Goal: Find specific page/section: Find specific page/section

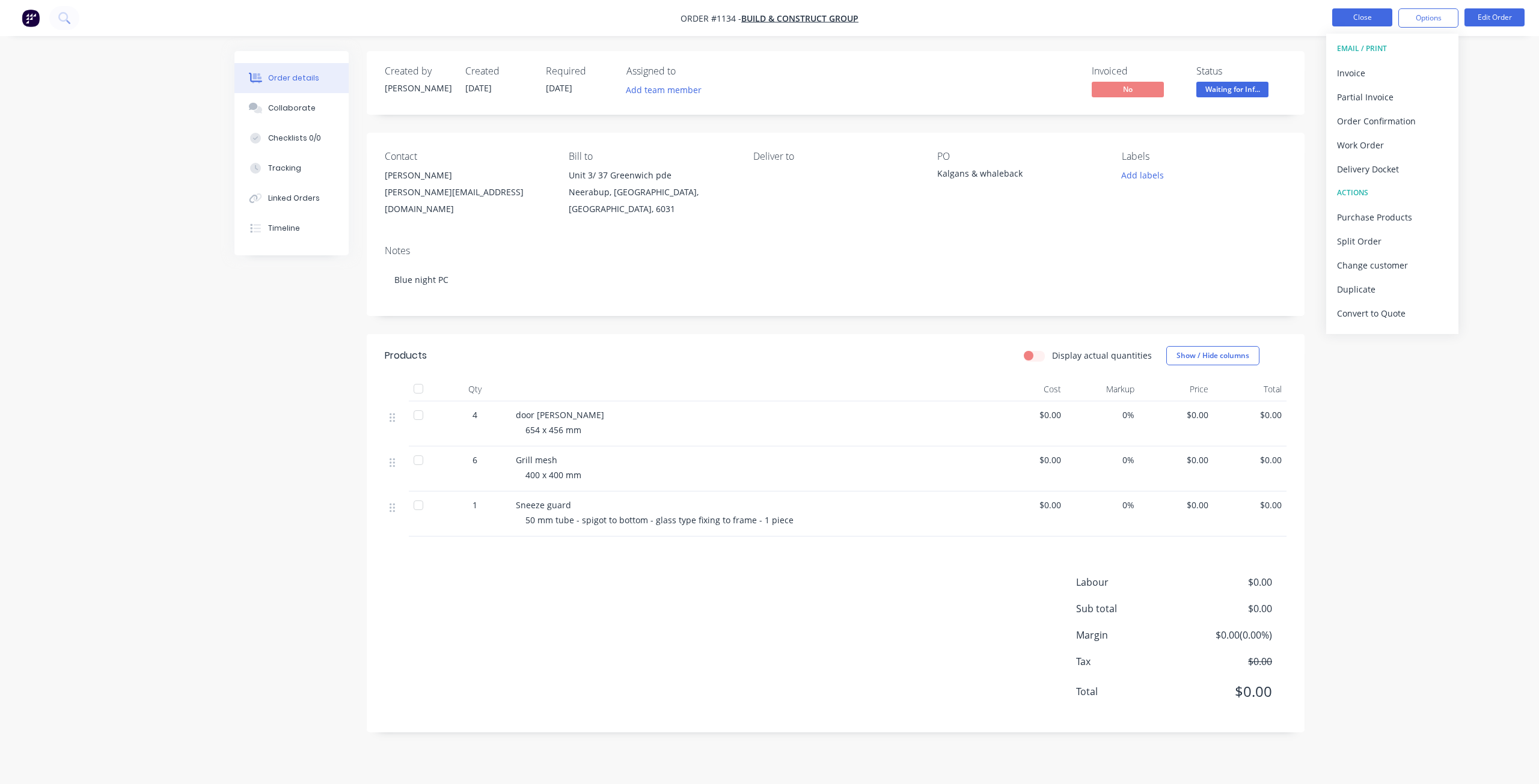
click at [1338, 13] on button "Close" at bounding box center [1362, 17] width 60 height 18
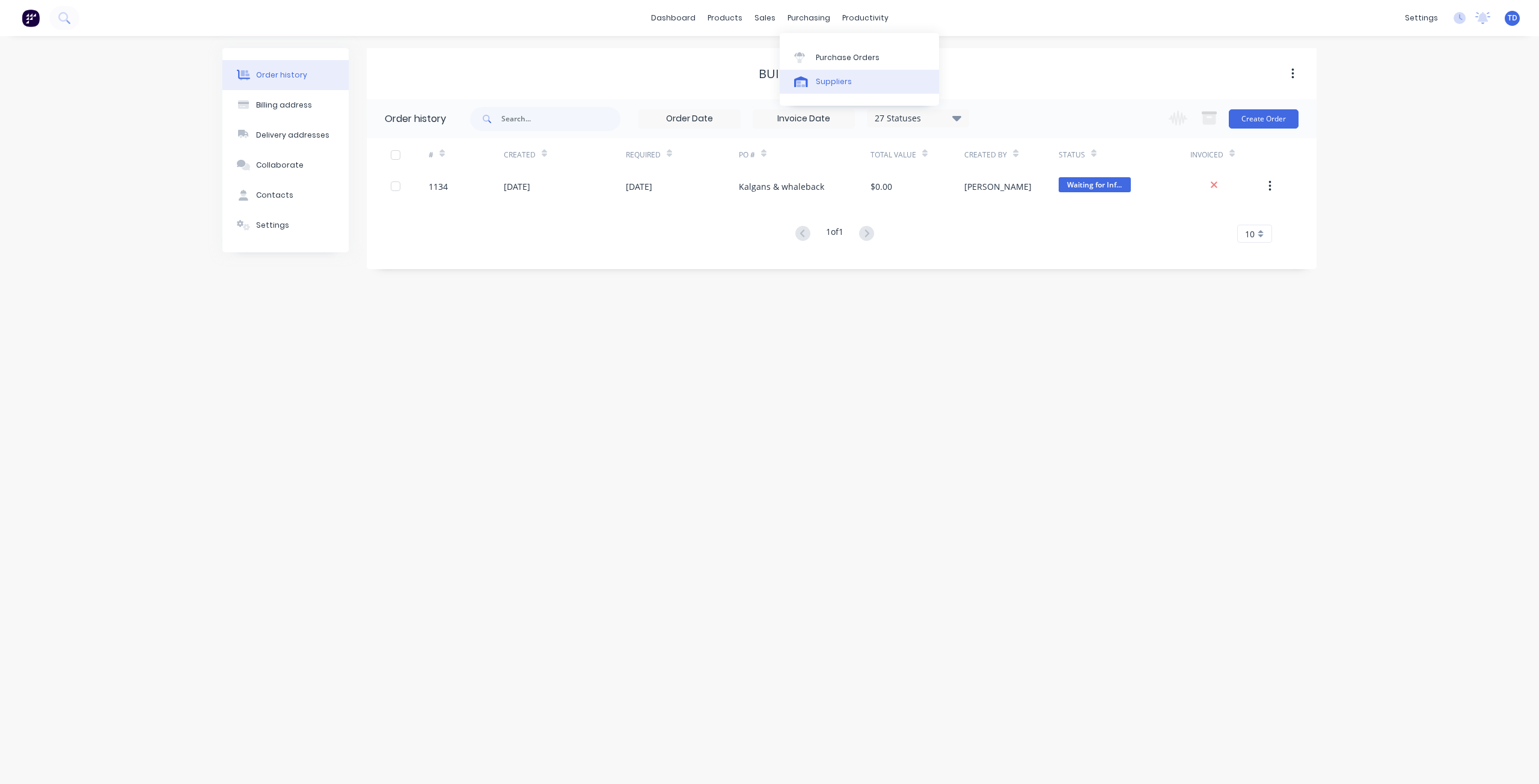
click at [819, 80] on div "Suppliers" at bounding box center [833, 82] width 36 height 11
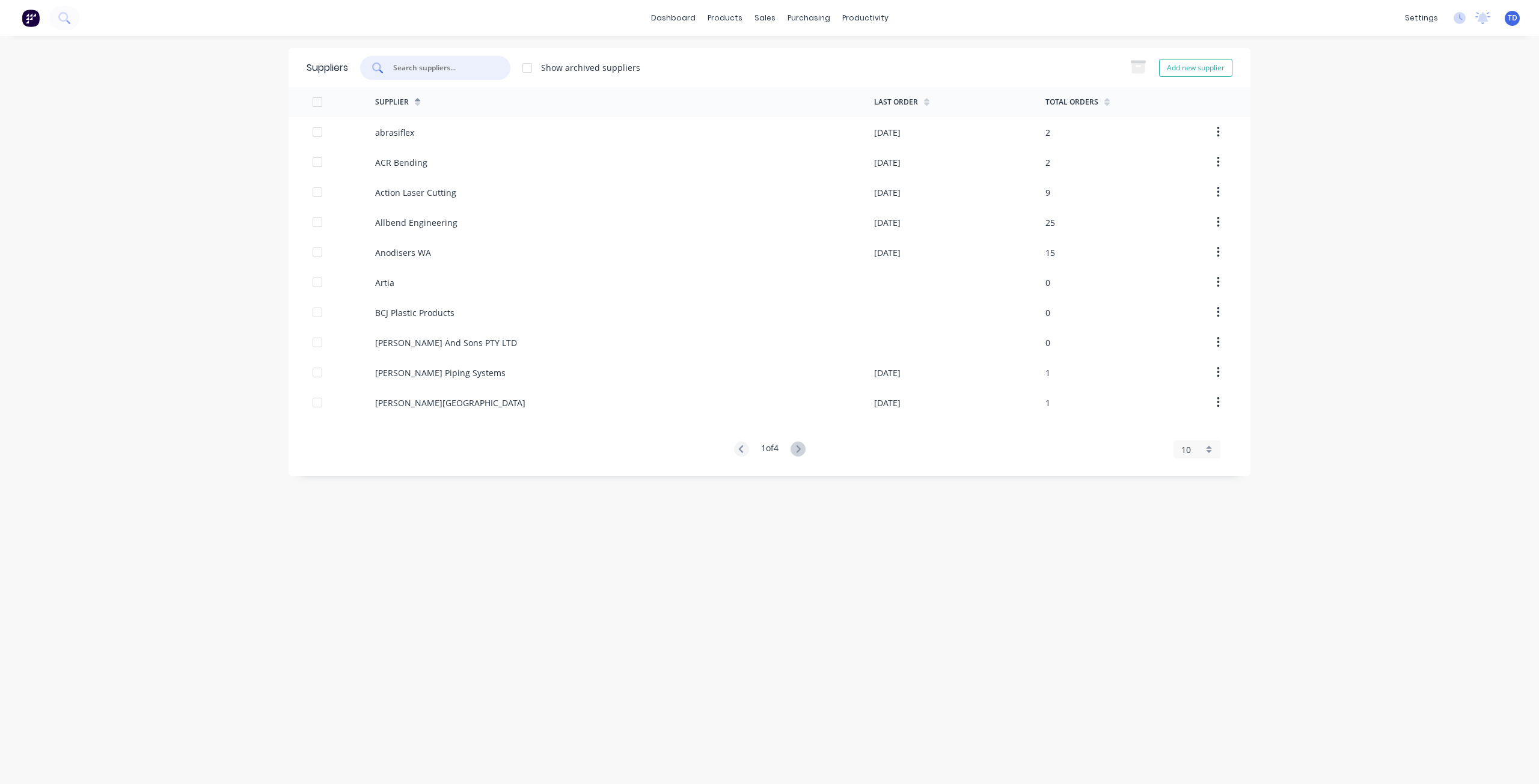
click at [429, 67] on input "text" at bounding box center [442, 68] width 100 height 12
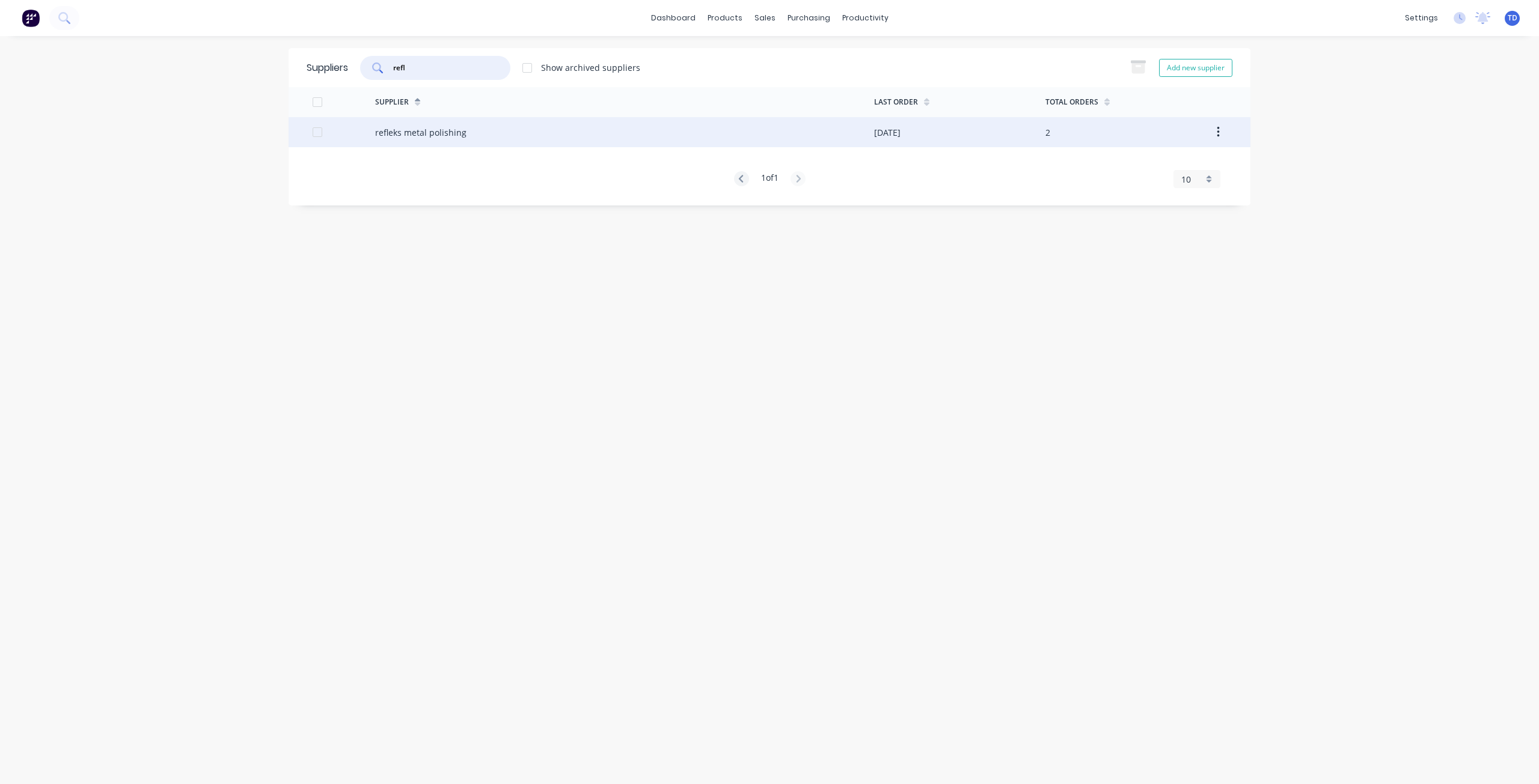
type input "refl"
click at [423, 137] on div "refleks metal polishing" at bounding box center [421, 133] width 92 height 13
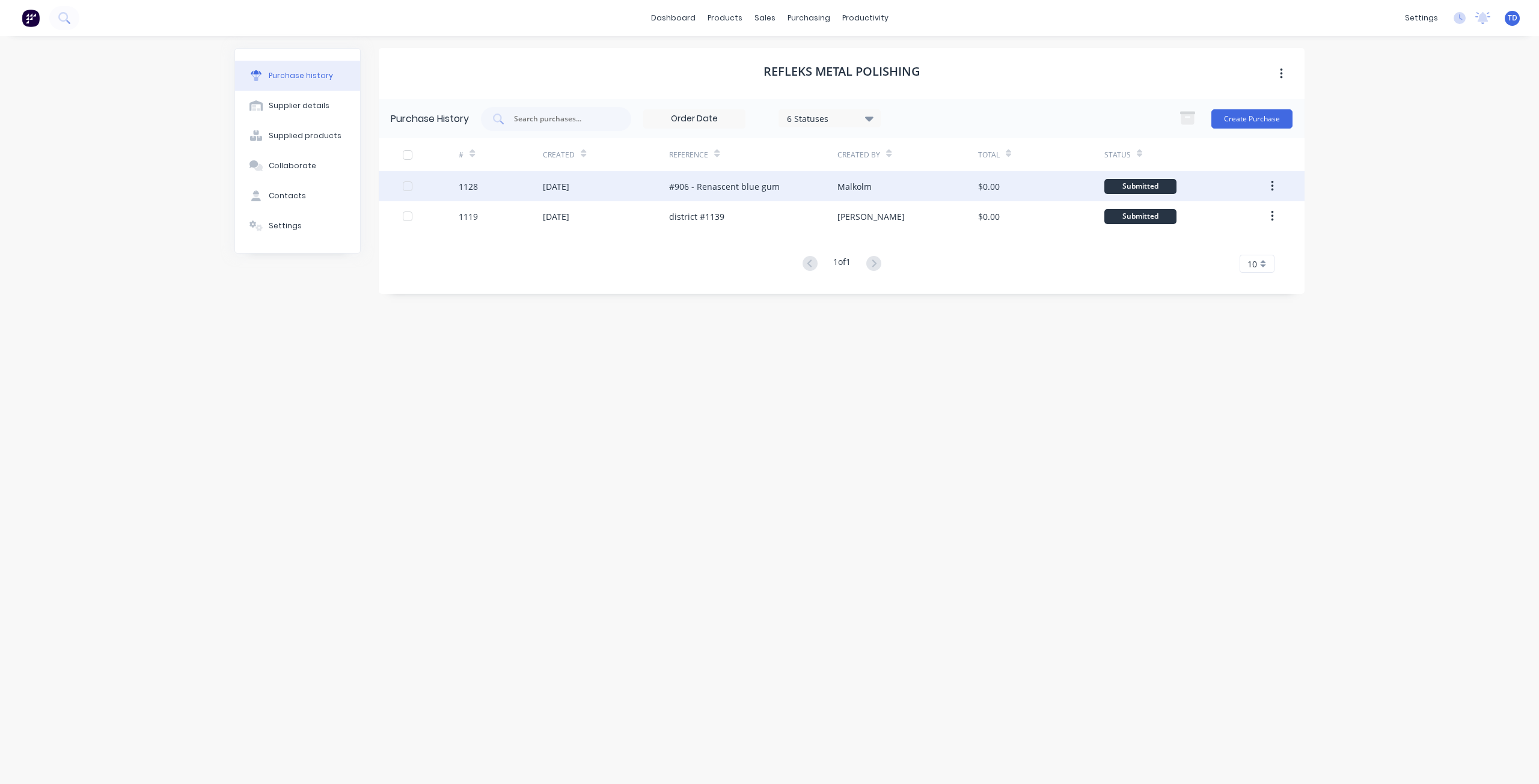
click at [711, 189] on div "#906 - Renascent blue gum" at bounding box center [724, 186] width 111 height 13
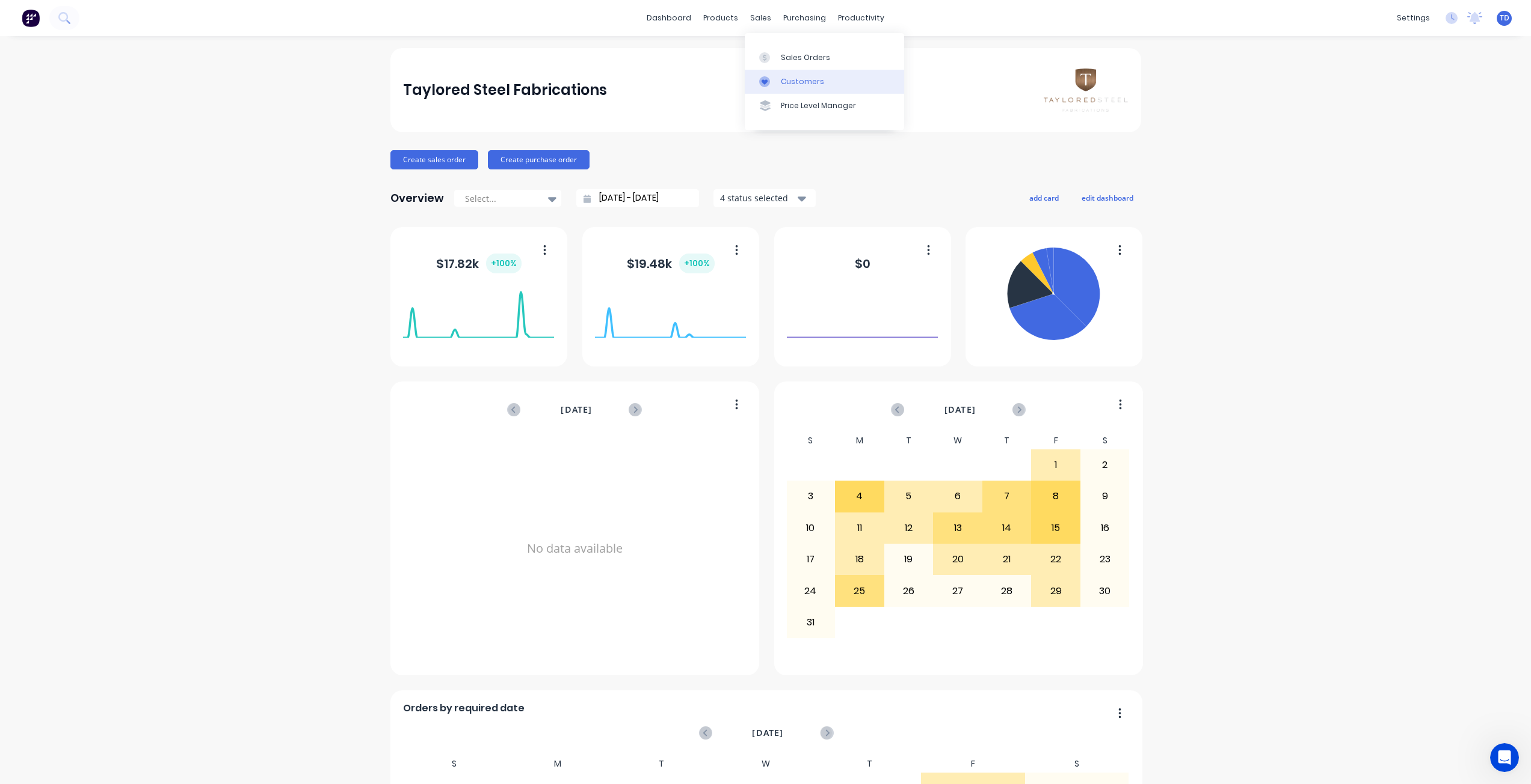
click at [774, 80] on div at bounding box center [768, 82] width 18 height 11
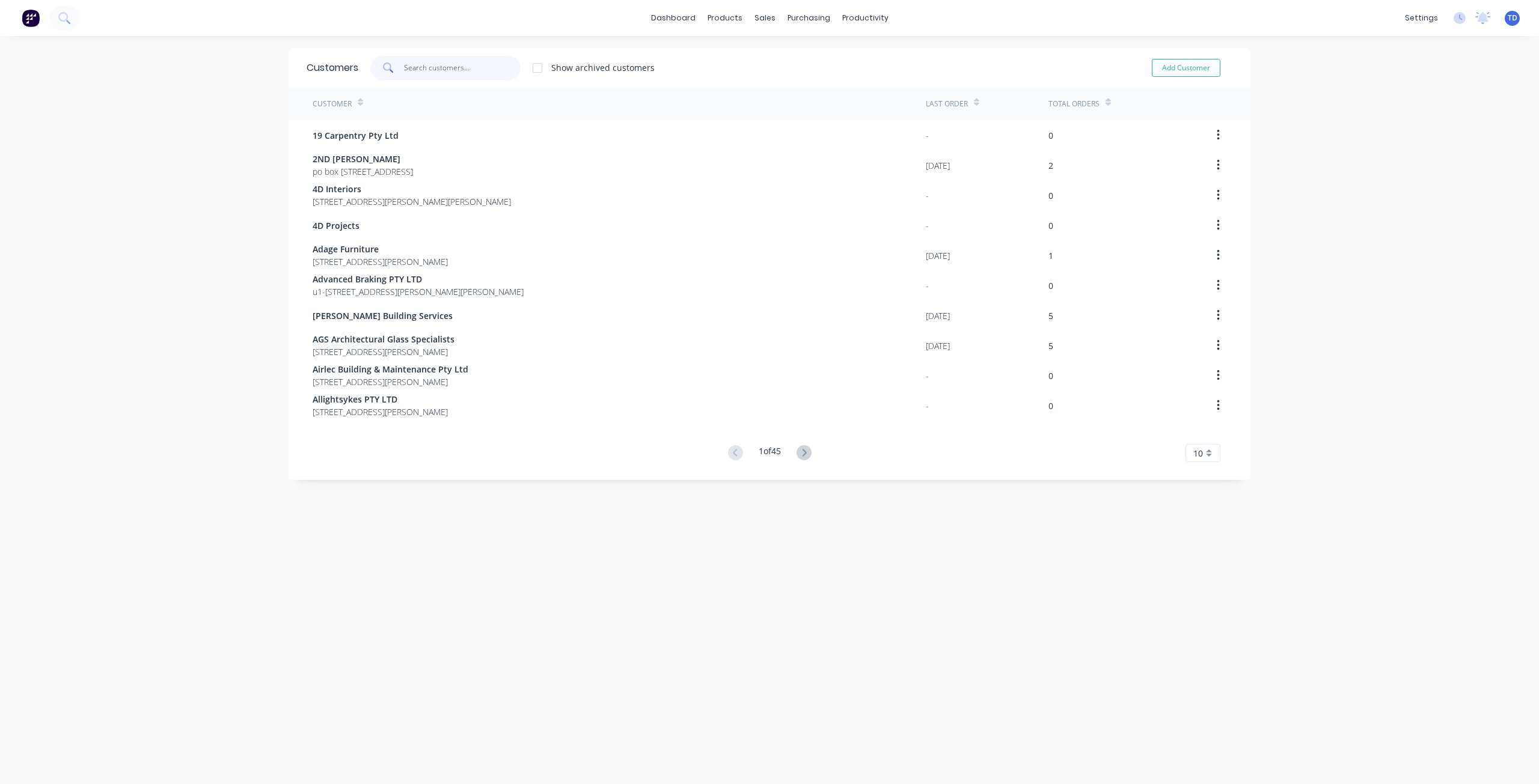
click at [427, 64] on input "text" at bounding box center [462, 68] width 117 height 24
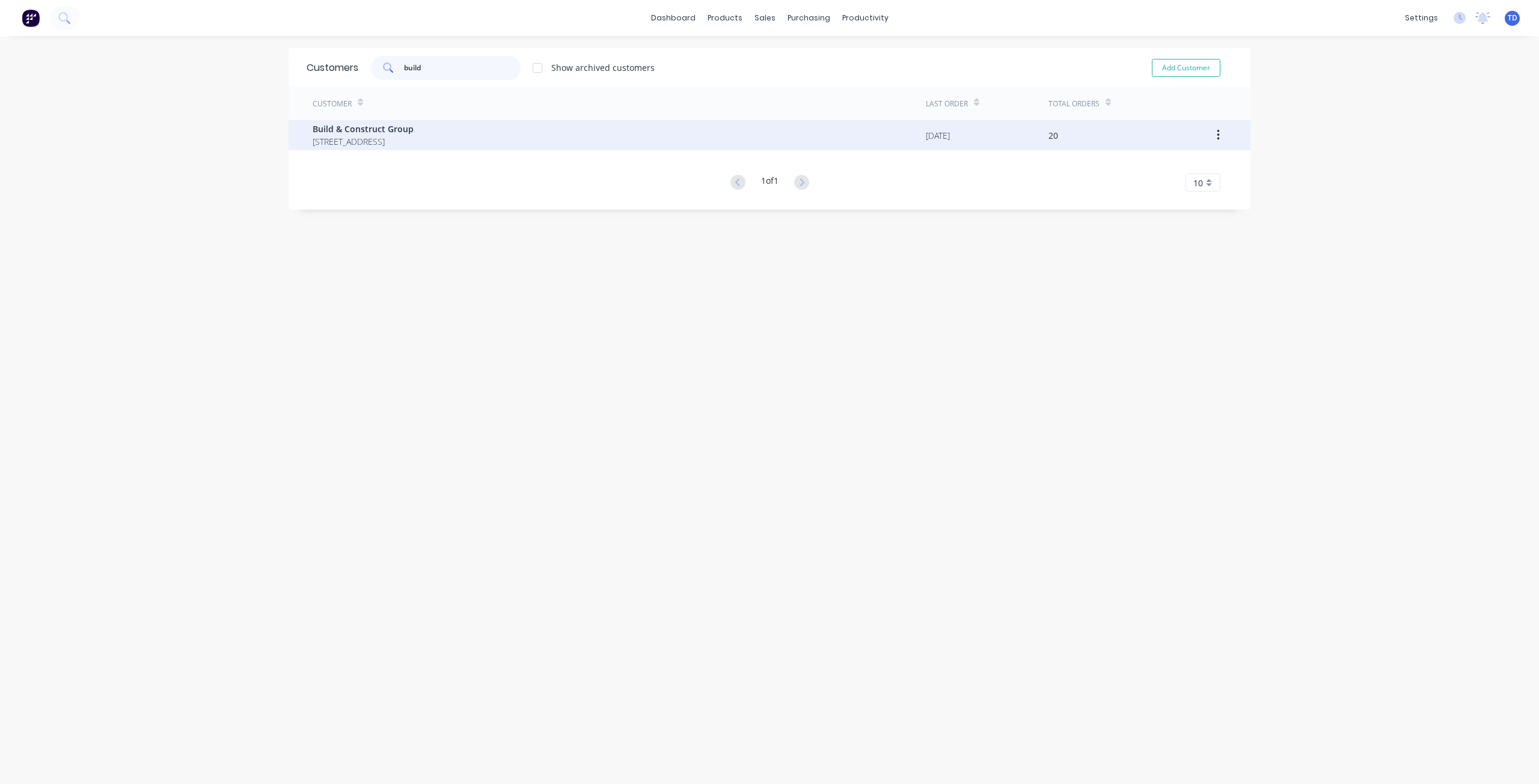
type input "build"
click at [413, 129] on span "Build & Construct Group" at bounding box center [363, 129] width 101 height 13
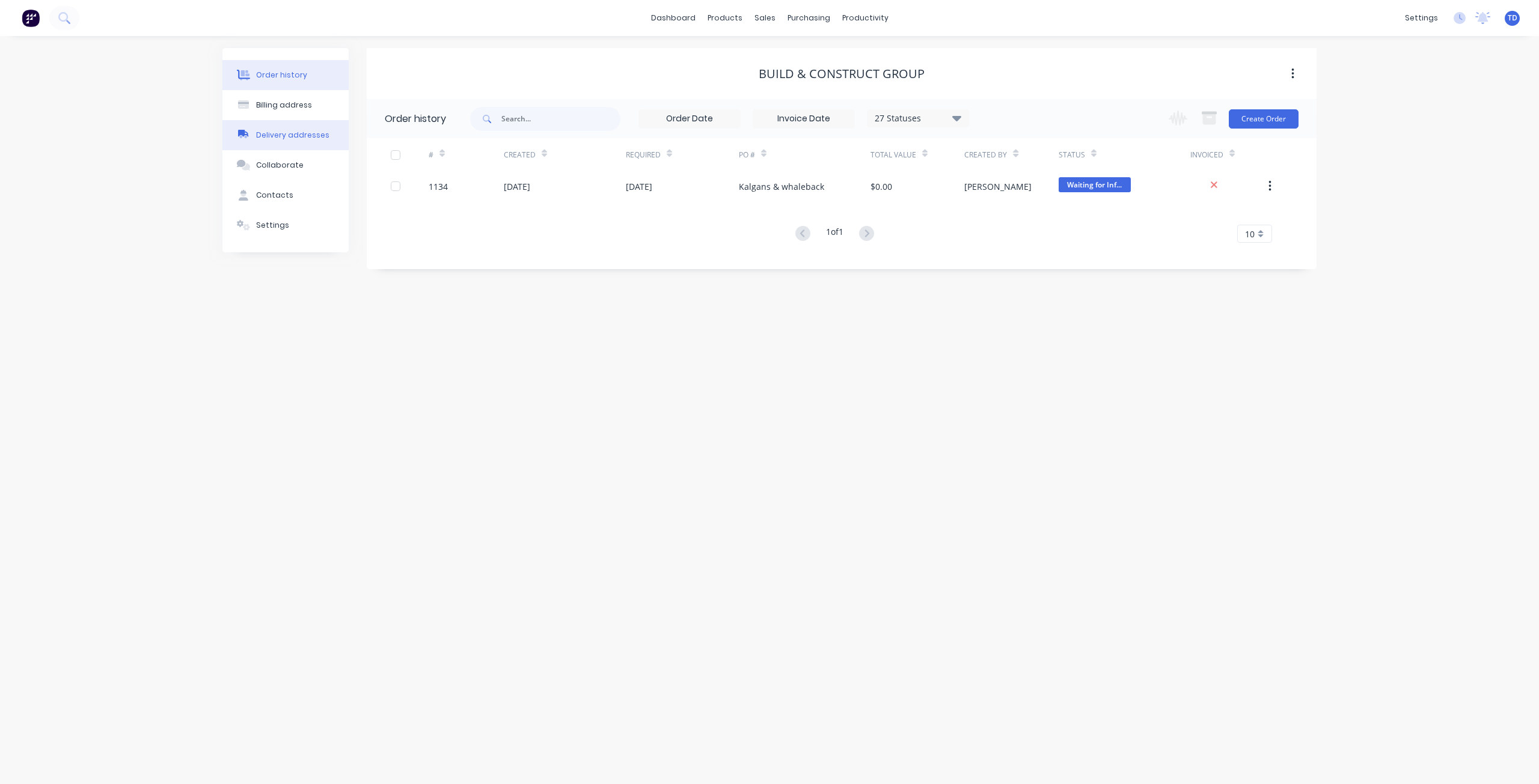
click at [277, 136] on div "Delivery addresses" at bounding box center [293, 135] width 73 height 11
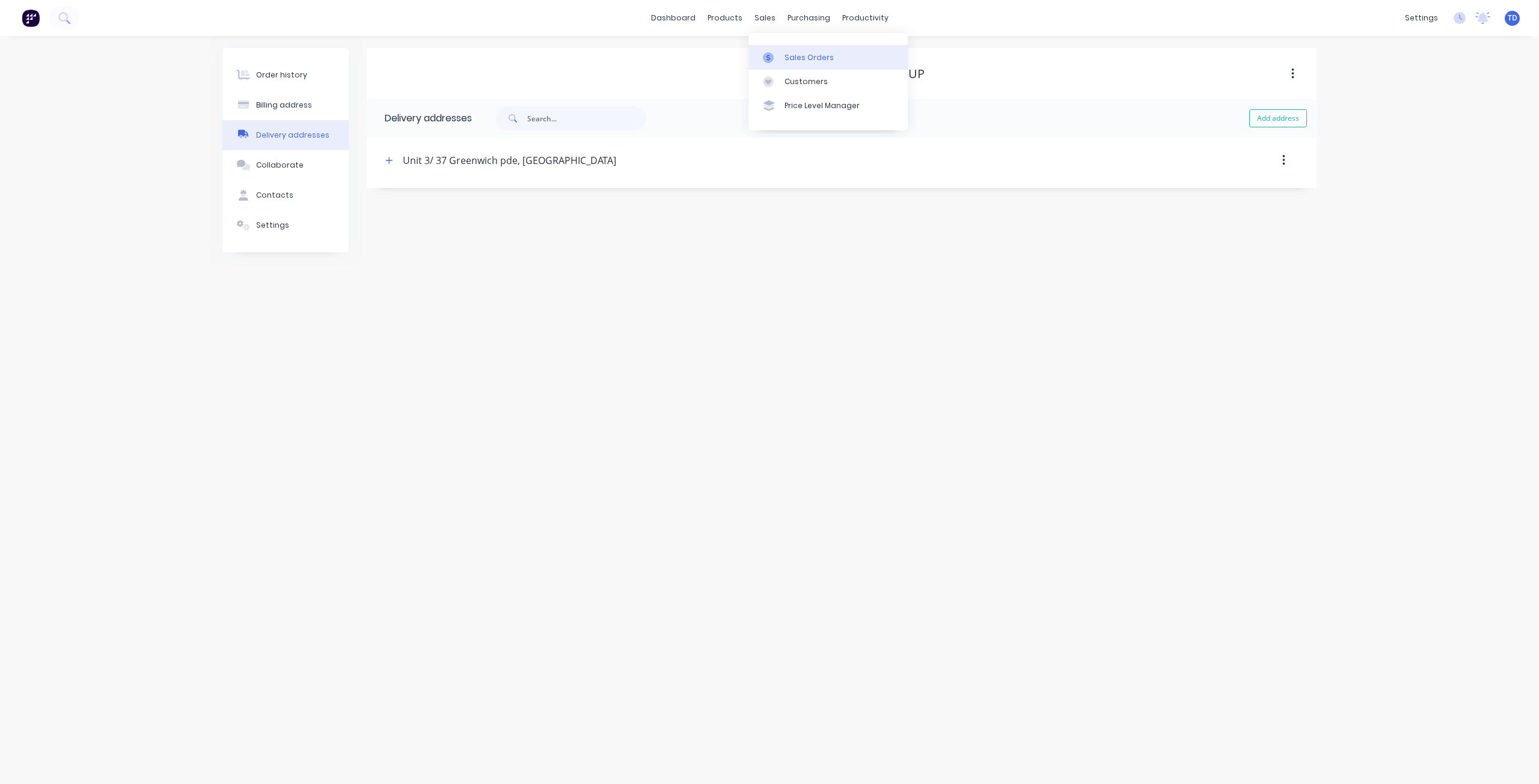
click at [787, 55] on div "Sales Orders" at bounding box center [809, 57] width 49 height 11
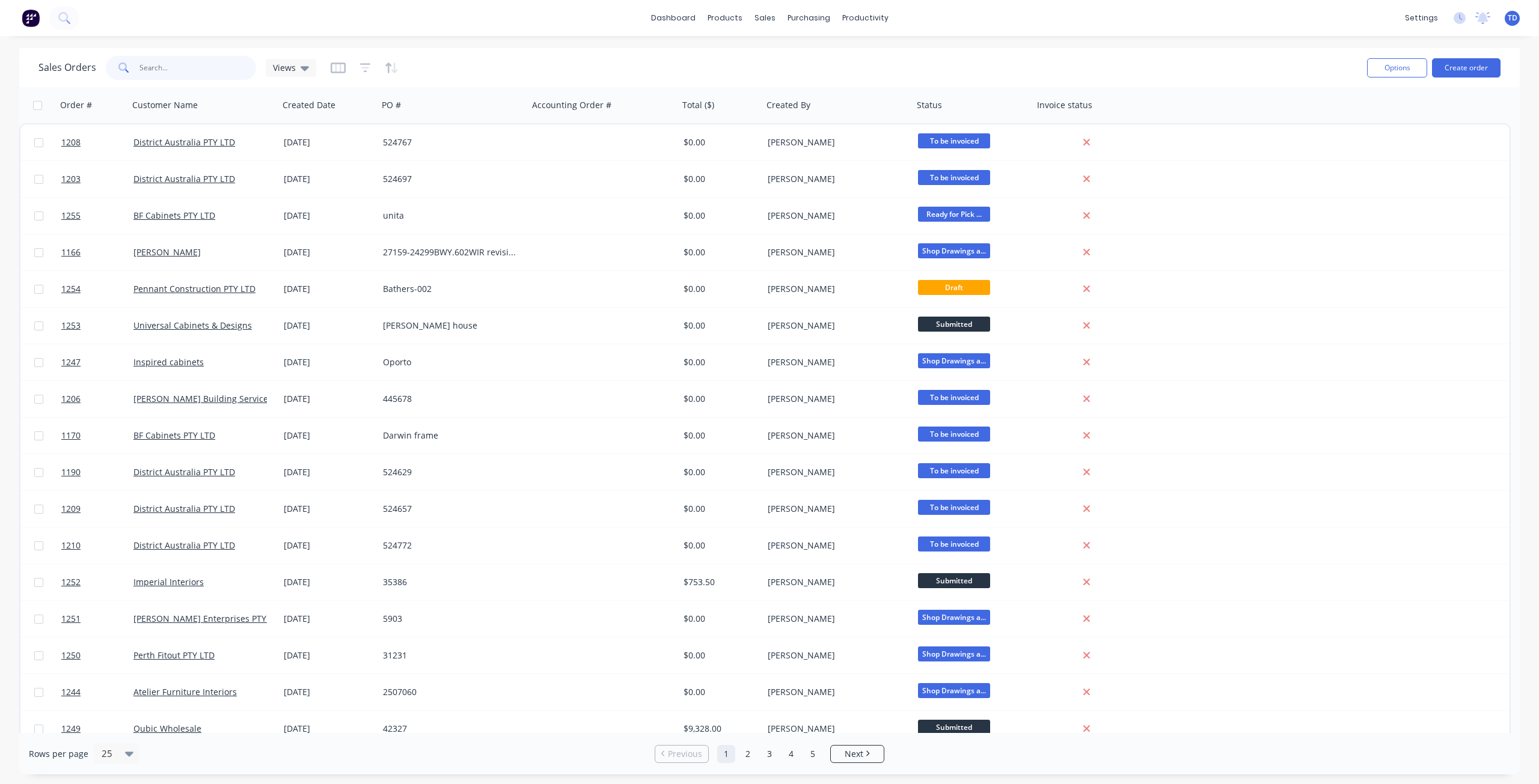
click at [151, 65] on input "text" at bounding box center [197, 68] width 117 height 24
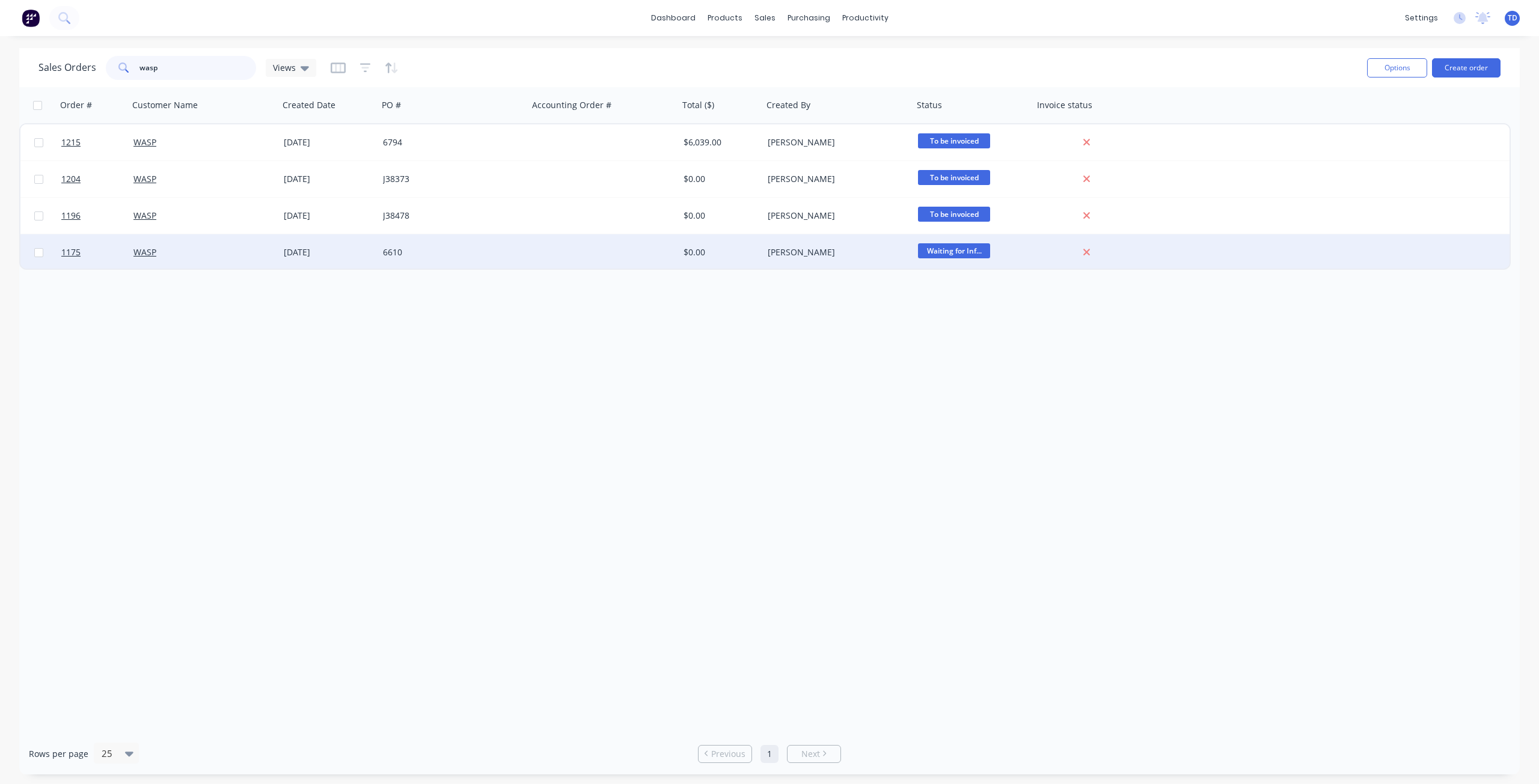
type input "wasp"
click at [183, 258] on div "WASP" at bounding box center [204, 252] width 150 height 36
